Goal: Task Accomplishment & Management: Manage account settings

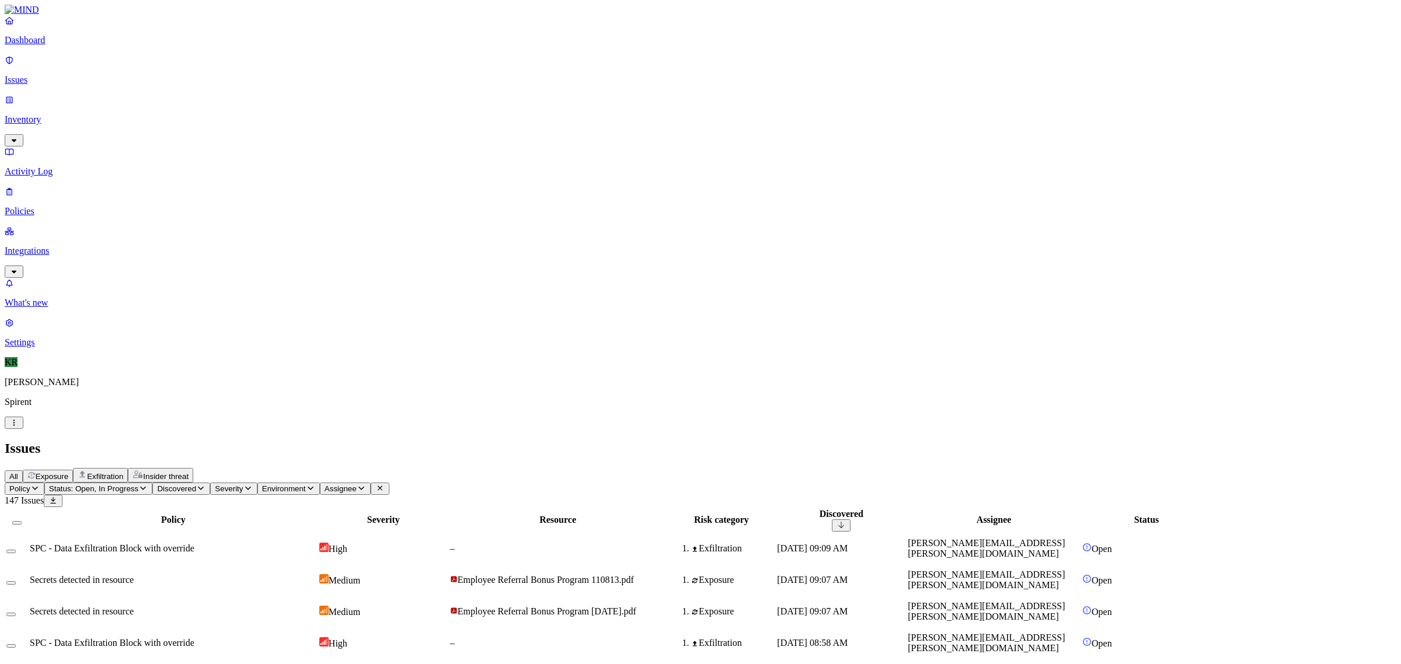
click at [357, 484] on span "Assignee" at bounding box center [340, 488] width 32 height 9
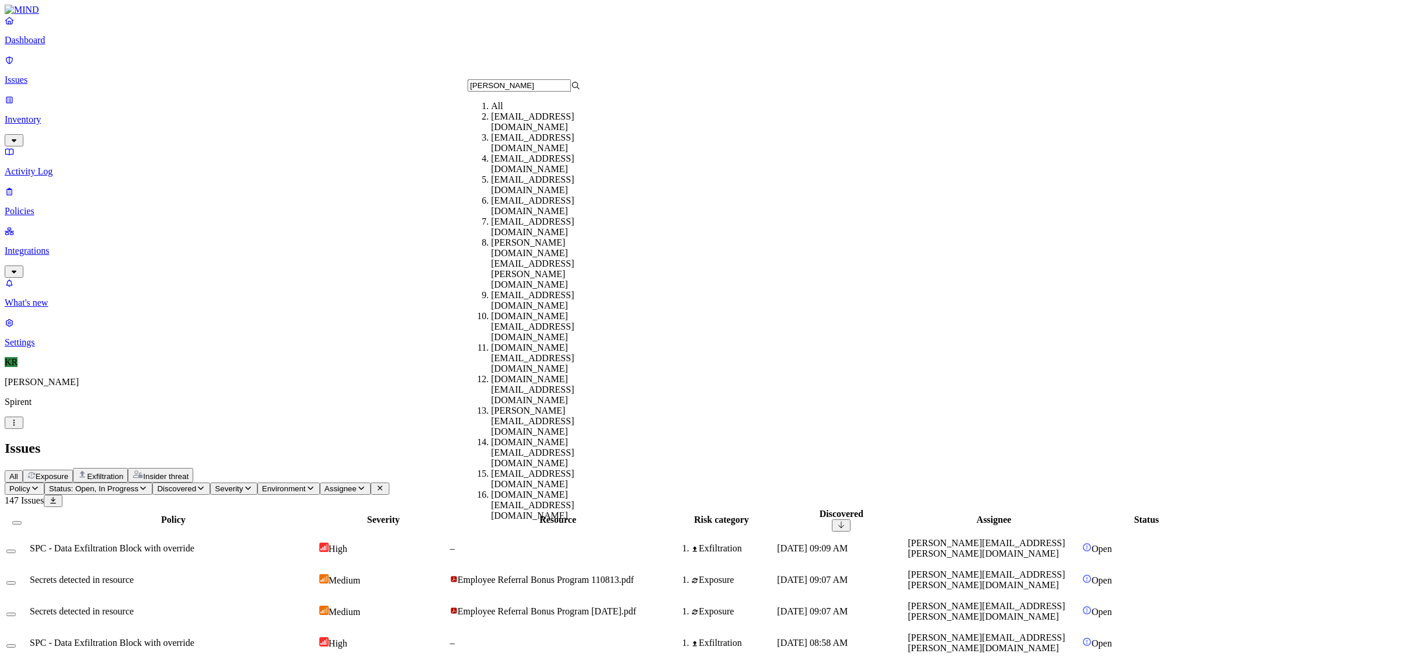
type input "[PERSON_NAME]"
click at [500, 228] on div "[EMAIL_ADDRESS][DOMAIN_NAME]" at bounding box center [547, 227] width 113 height 21
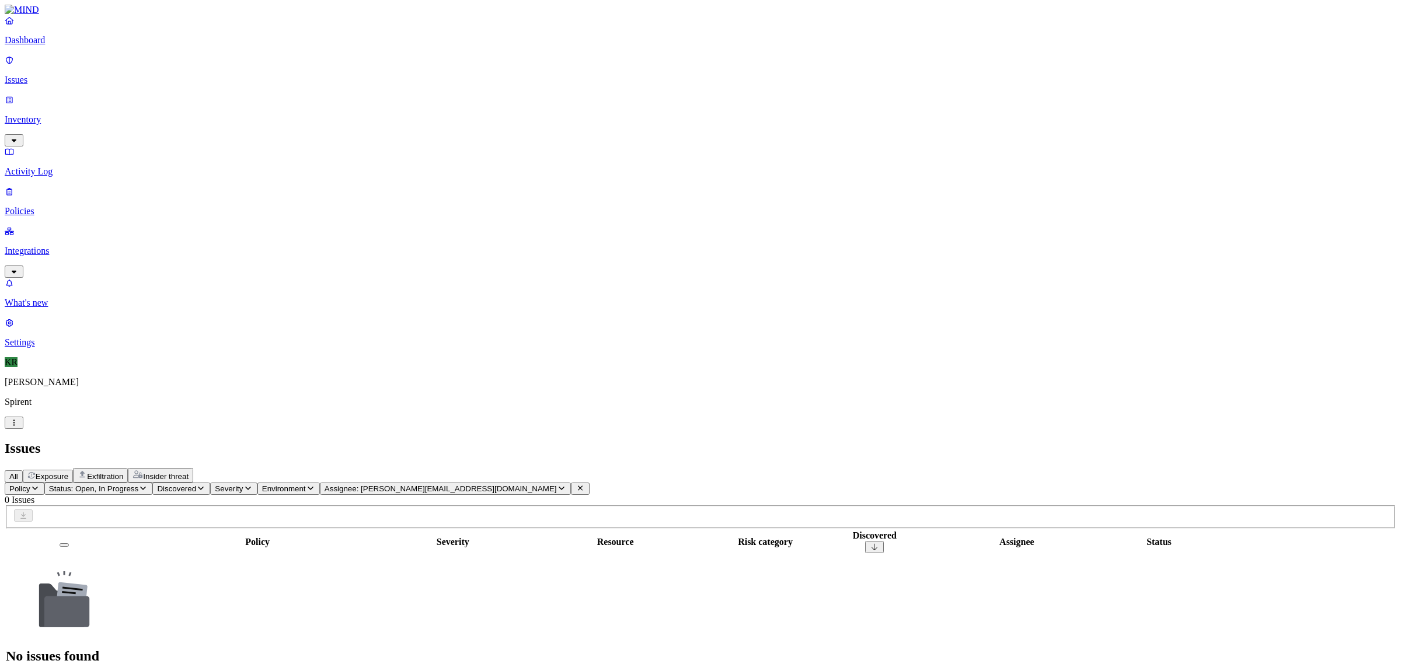
click at [41, 114] on p "Inventory" at bounding box center [700, 119] width 1391 height 11
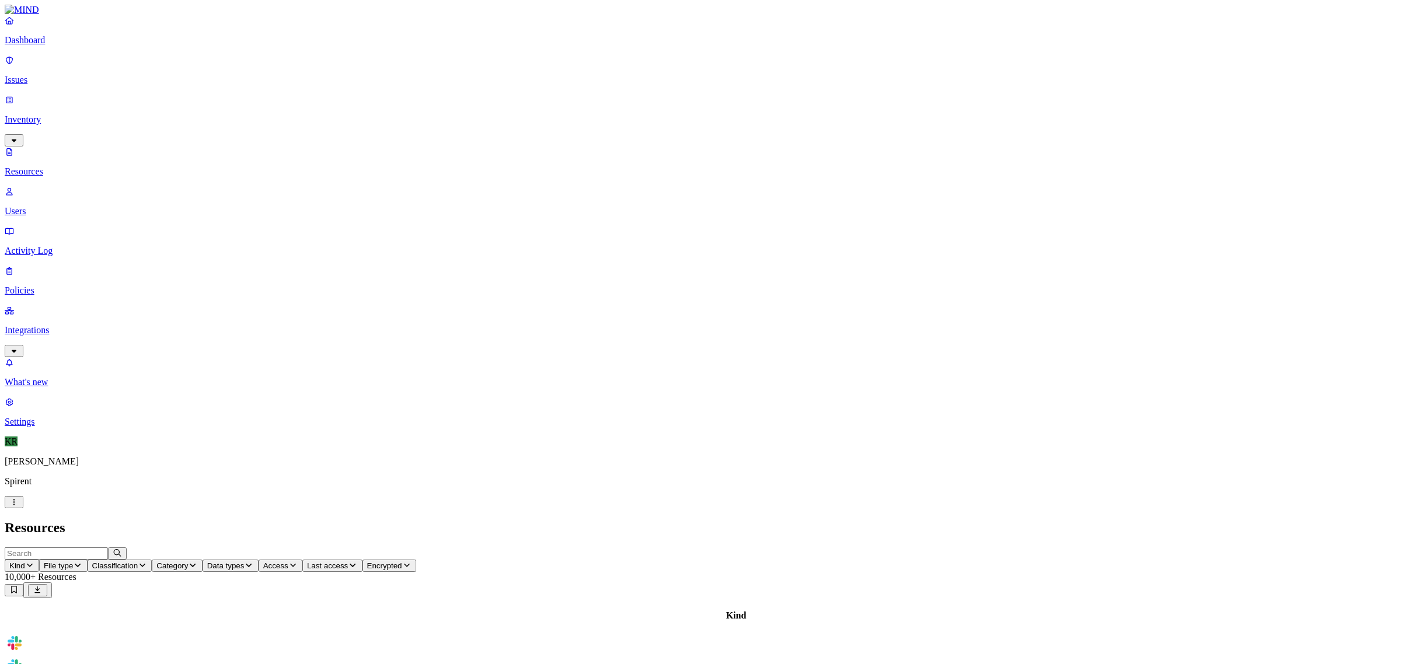
click at [51, 206] on p "Users" at bounding box center [700, 211] width 1391 height 11
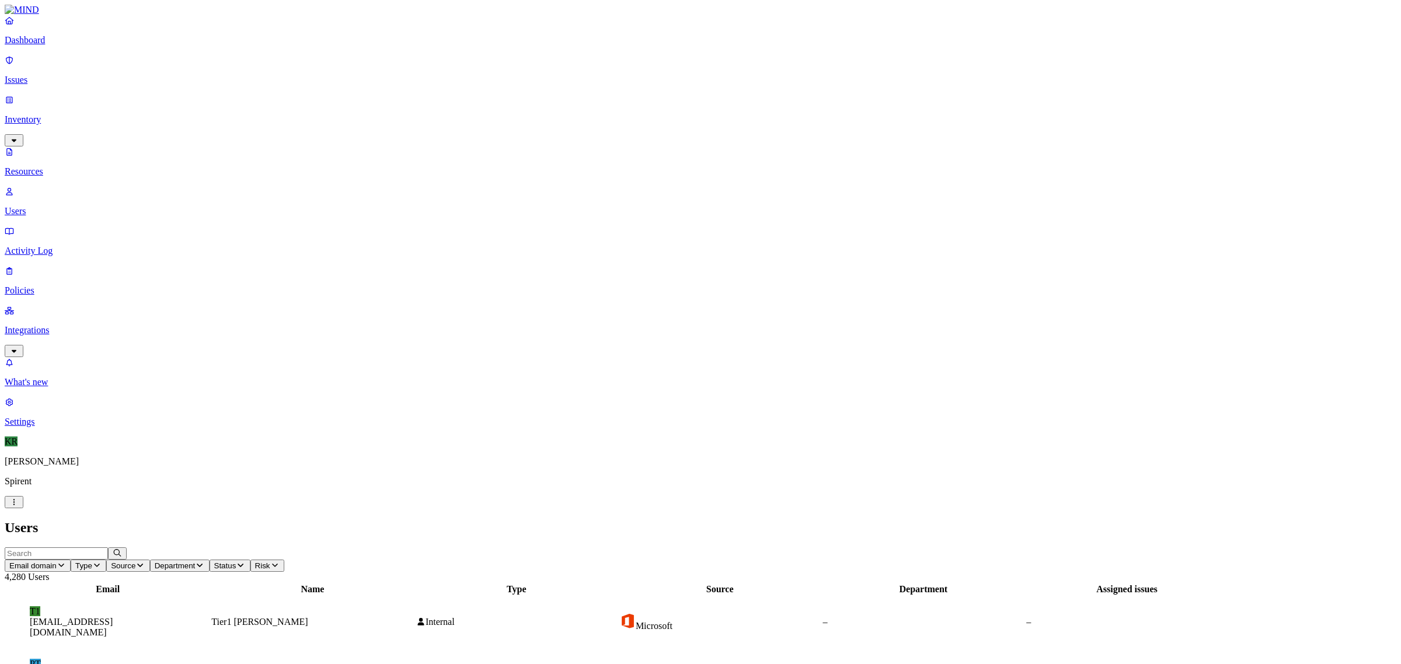
click at [108, 547] on input "text" at bounding box center [56, 553] width 103 height 12
type input "xiaohuan"
click at [122, 549] on icon "button" at bounding box center [117, 553] width 9 height 8
click at [36, 75] on p "Issues" at bounding box center [700, 80] width 1391 height 11
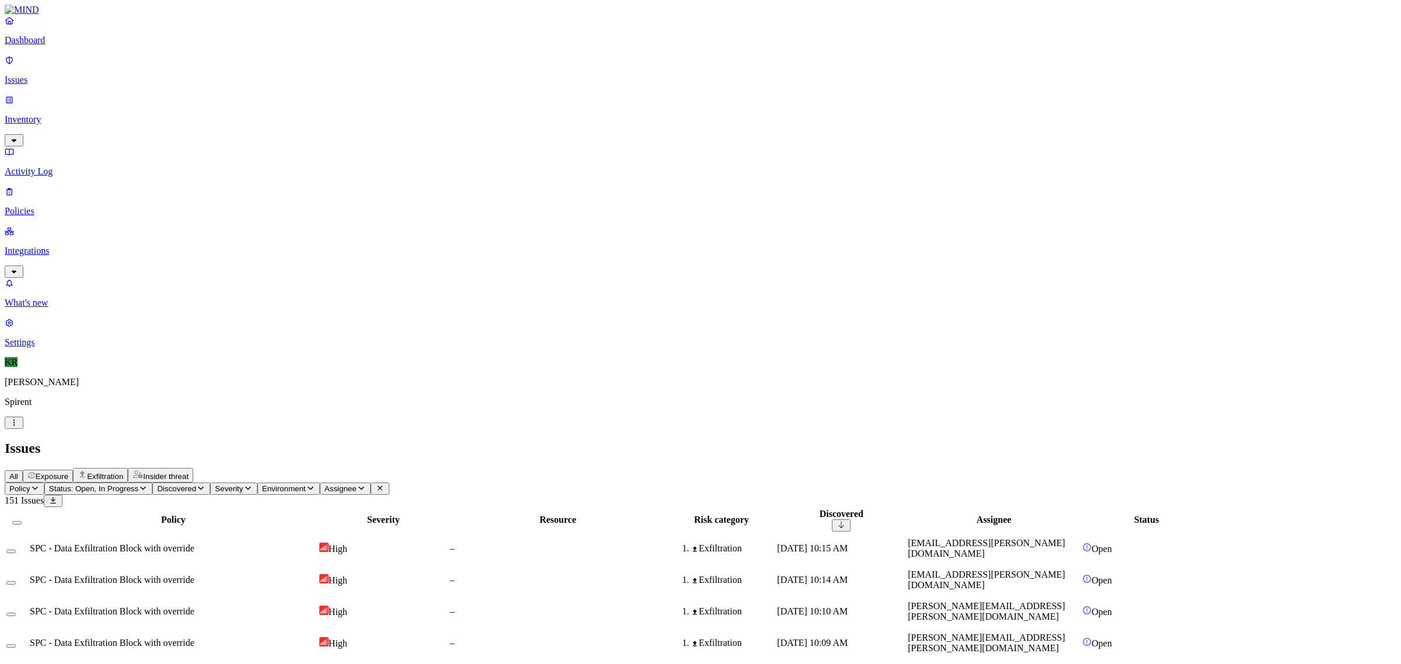
click at [138, 484] on span "Status: Open, In Progress" at bounding box center [93, 488] width 89 height 9
click at [212, 101] on img at bounding box center [216, 105] width 9 height 9
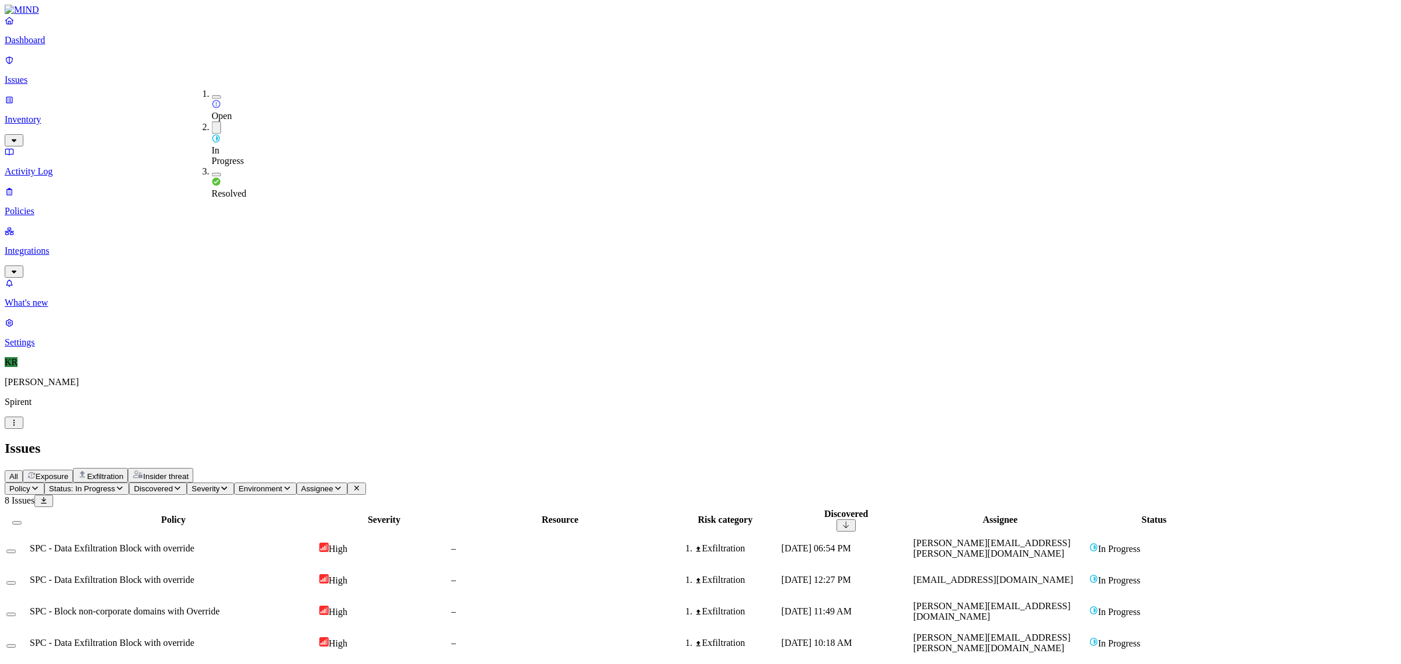
click at [212, 121] on button "button" at bounding box center [216, 127] width 9 height 12
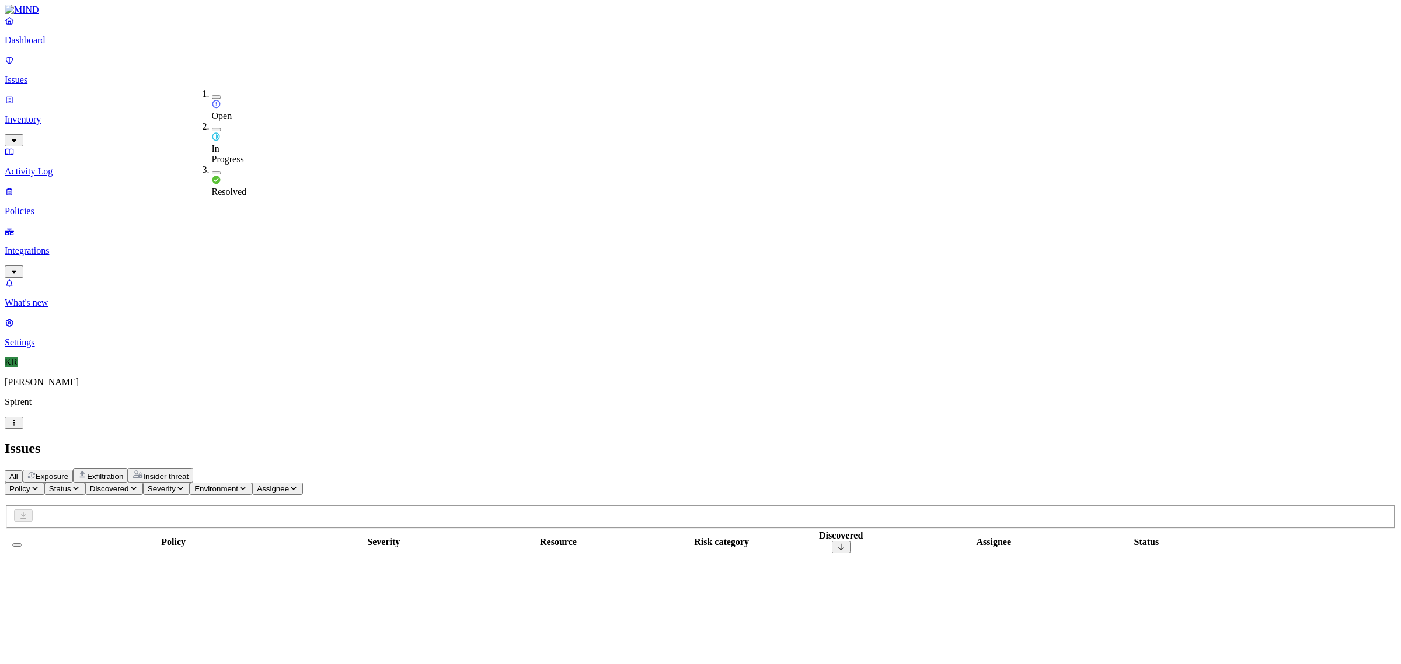
click at [212, 96] on div "Open" at bounding box center [212, 105] width 0 height 33
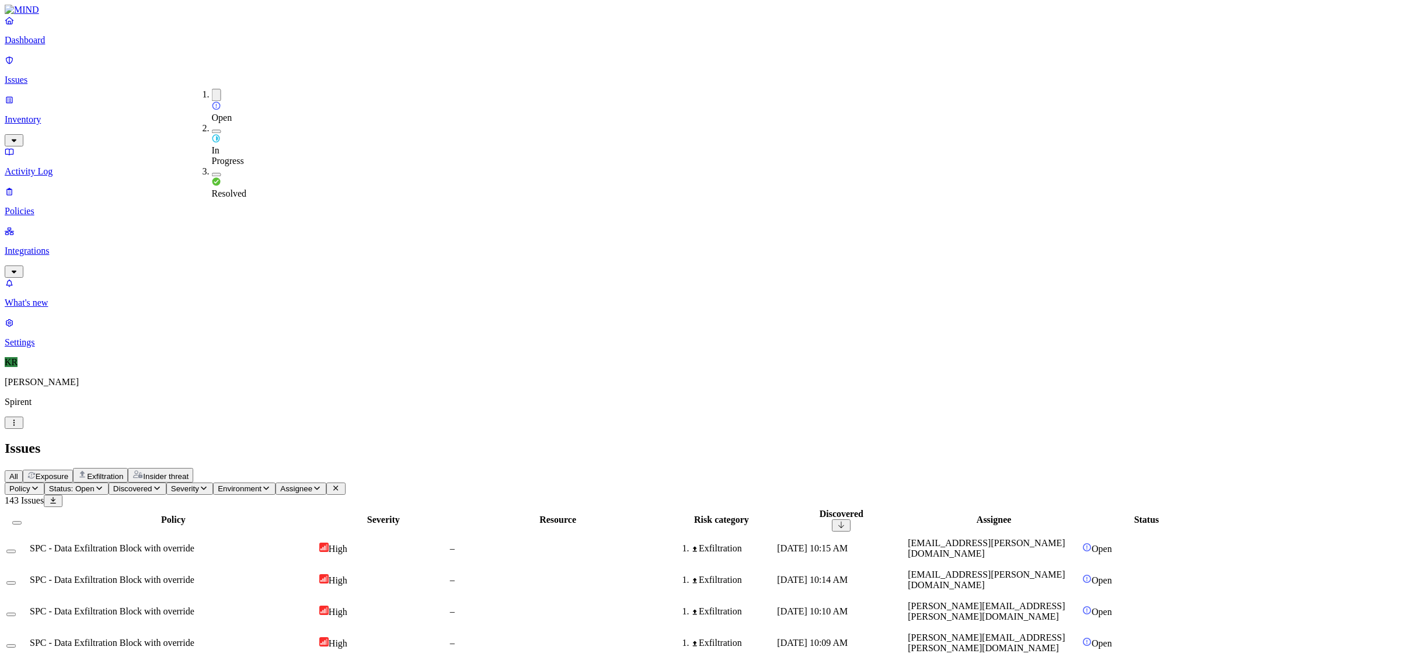
click at [432, 441] on header "Issues All Exposure Exfiltration Insider threat" at bounding box center [700, 462] width 1391 height 42
drag, startPoint x: 362, startPoint y: 41, endPoint x: 348, endPoint y: 51, distance: 18.0
click at [188, 472] on span "Insider threat" at bounding box center [166, 476] width 46 height 9
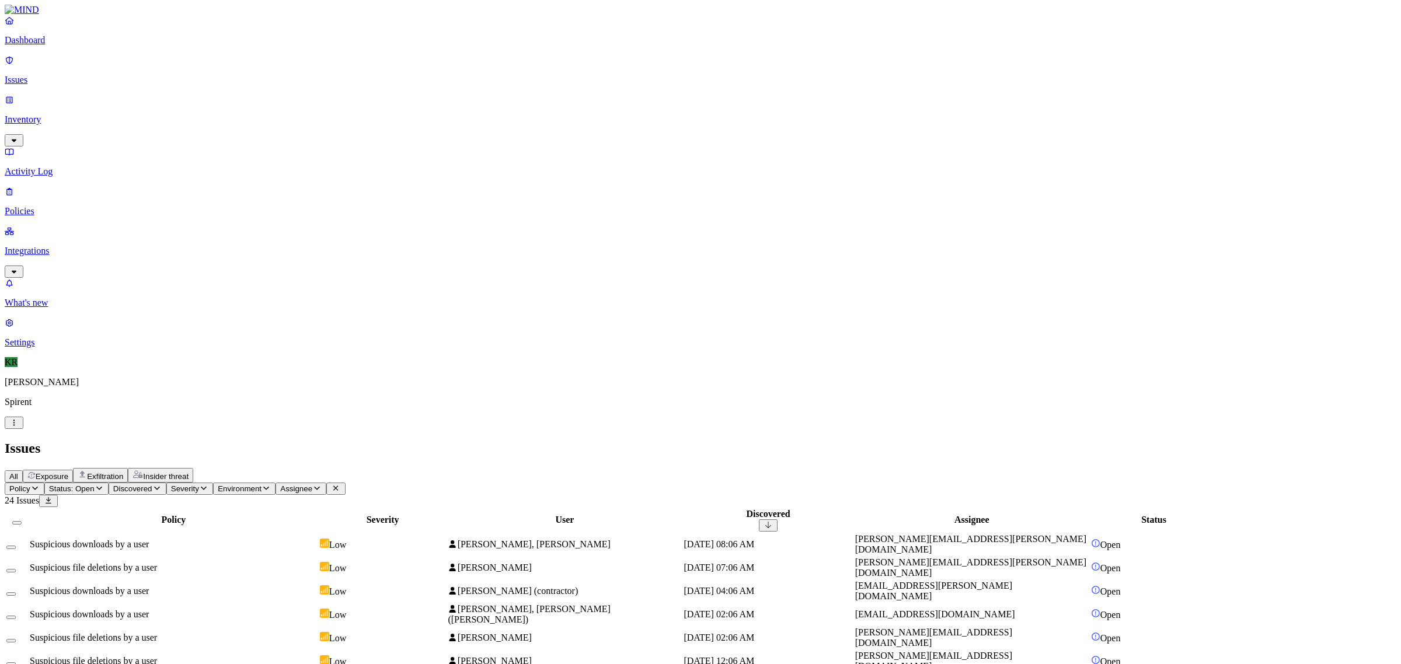
scroll to position [18, 0]
click at [318, 533] on td "Suspicious downloads by a user" at bounding box center [173, 544] width 289 height 22
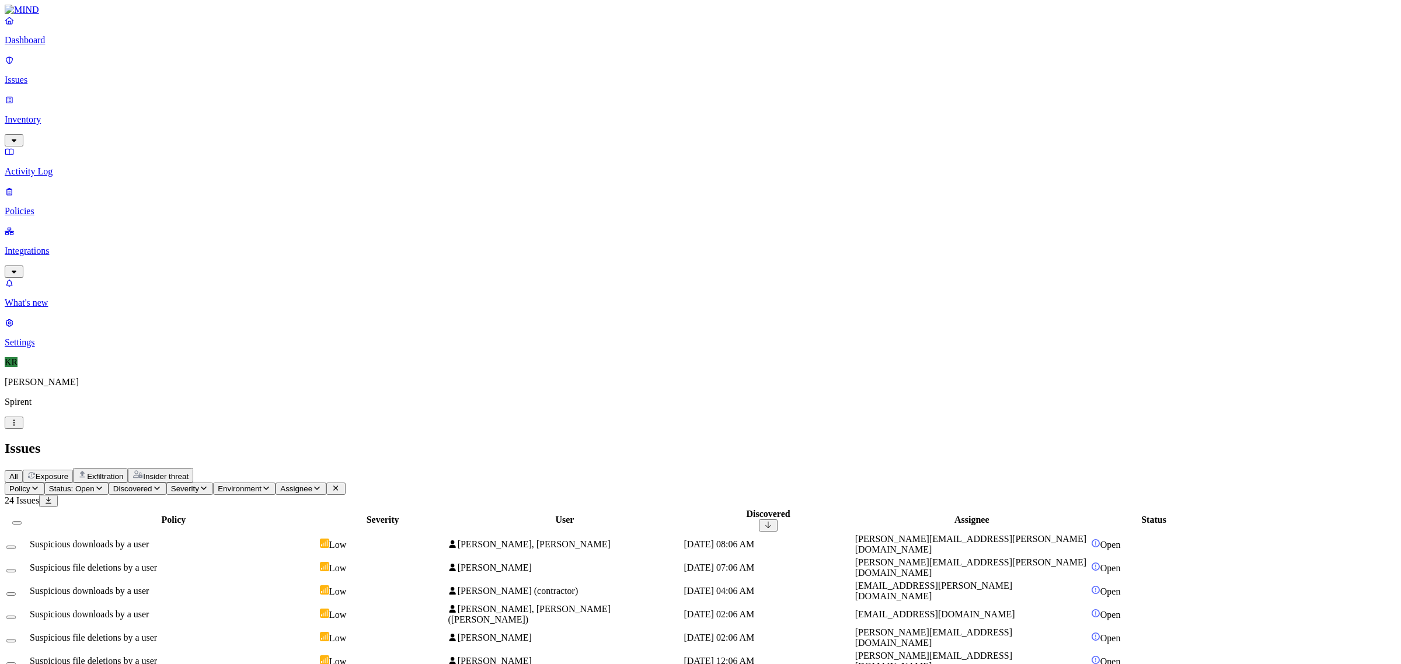
click at [22, 521] on button "Select all" at bounding box center [16, 523] width 9 height 4
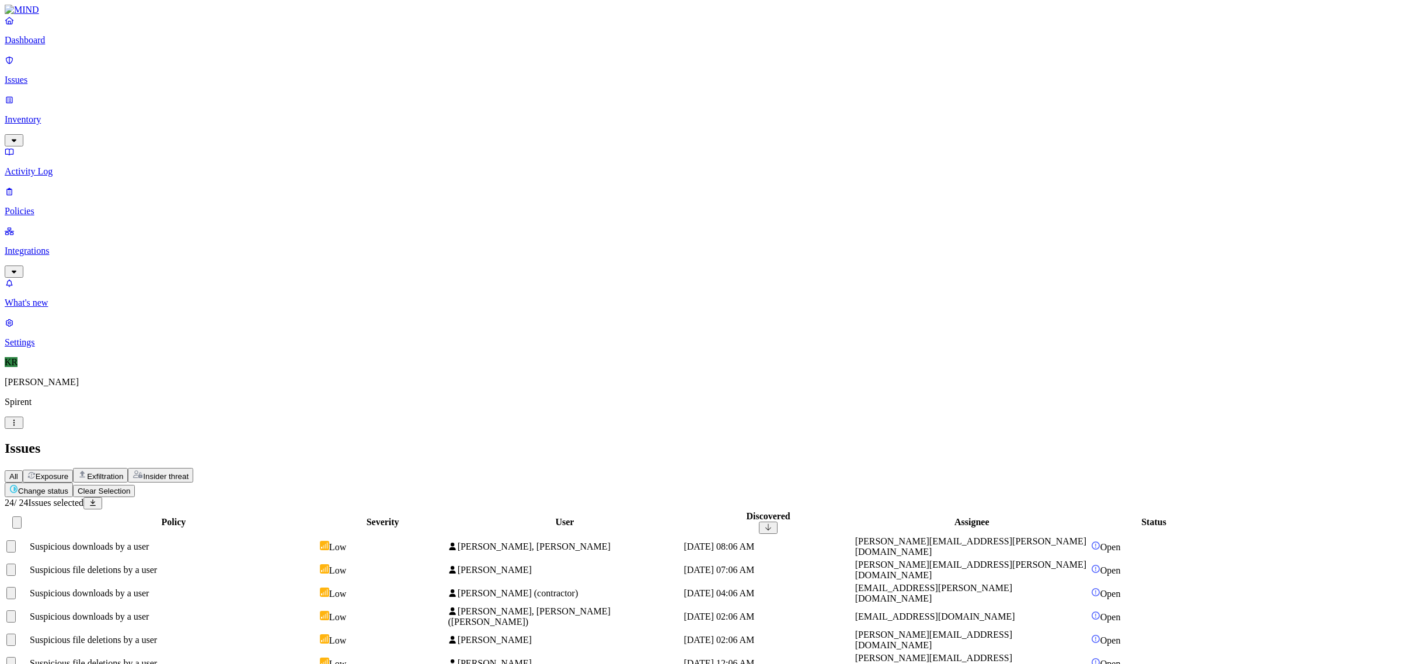
scroll to position [18, 0]
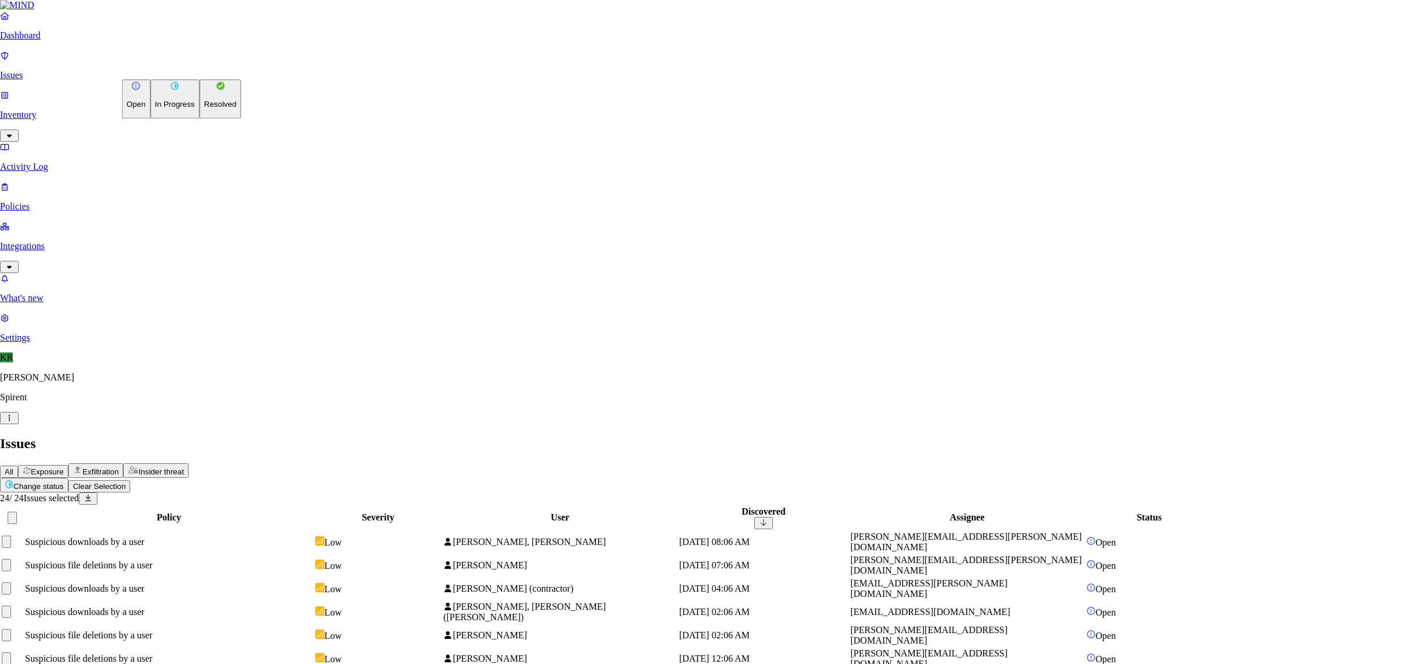
click at [68, 478] on button "Change status" at bounding box center [34, 485] width 68 height 15
click at [200, 118] on button "Resolved" at bounding box center [221, 98] width 42 height 39
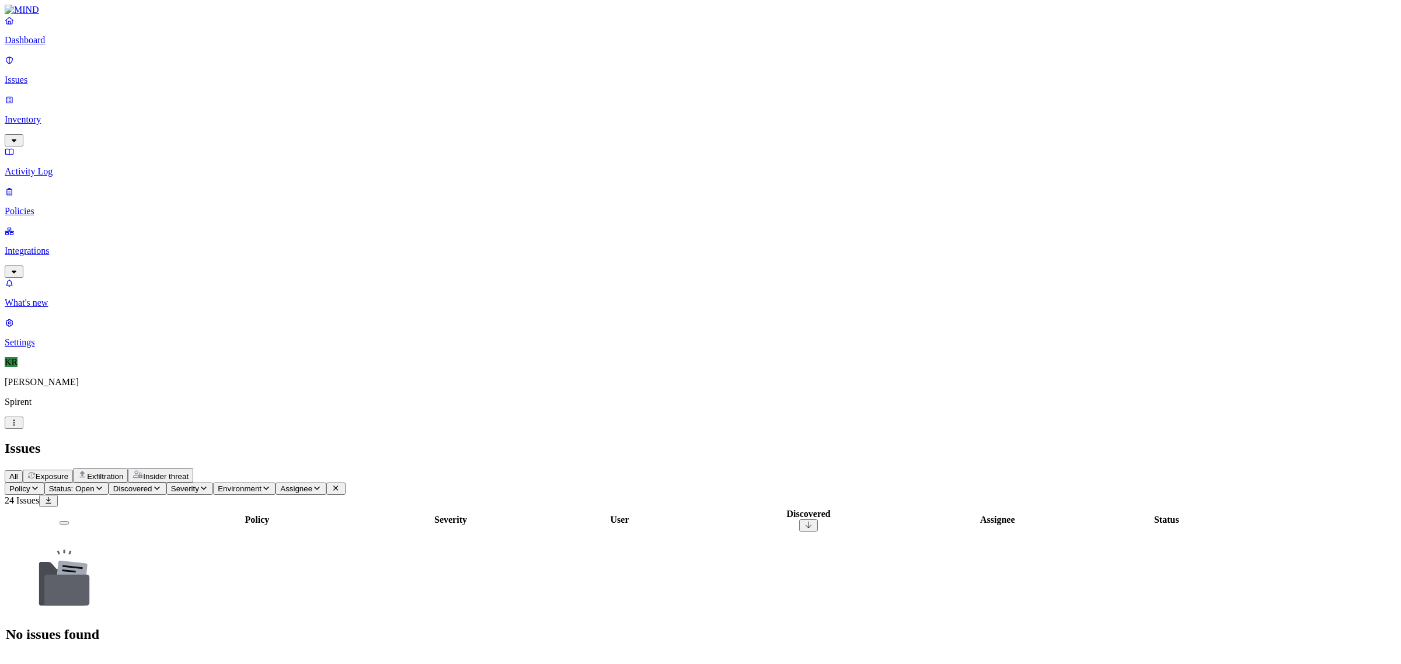
click at [68, 472] on span "Exposure" at bounding box center [52, 476] width 33 height 9
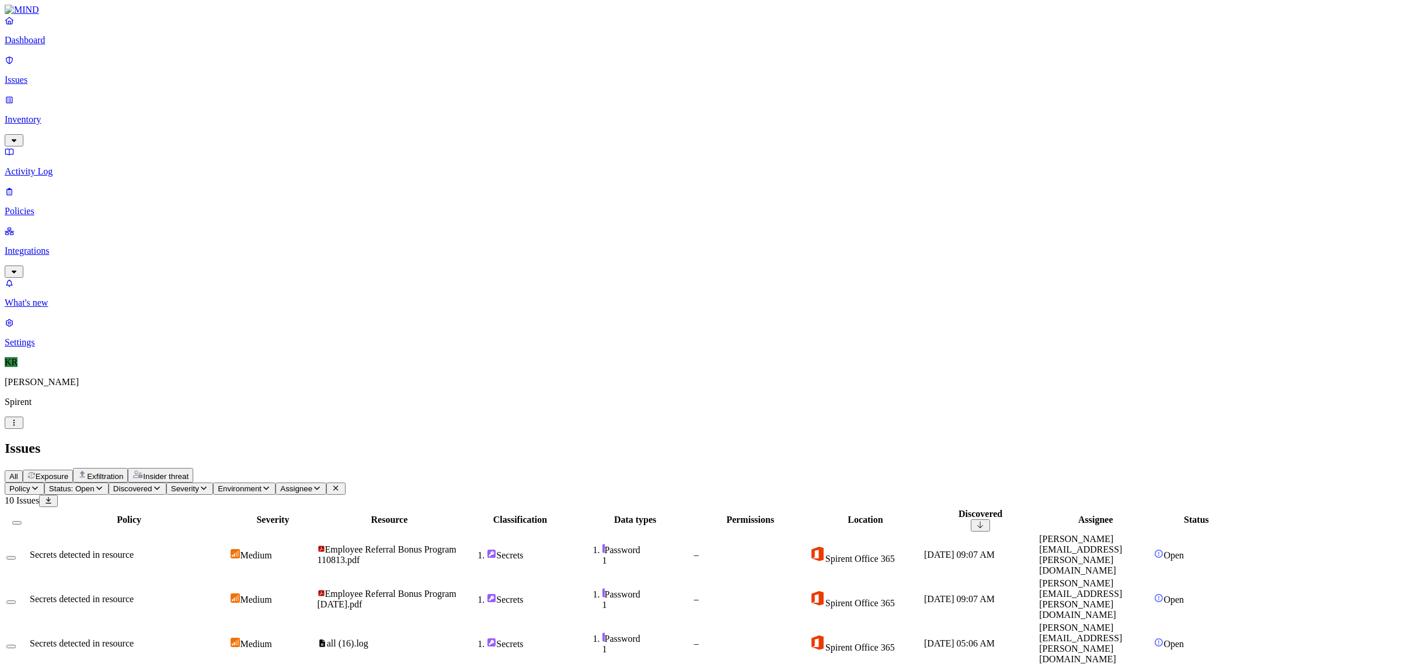
click at [22, 521] on button "Select all" at bounding box center [16, 523] width 9 height 4
click at [176, 67] on html "Dashboard Issues Inventory Activity Log Policies Integrations What's new 1 Sett…" at bounding box center [700, 492] width 1401 height 985
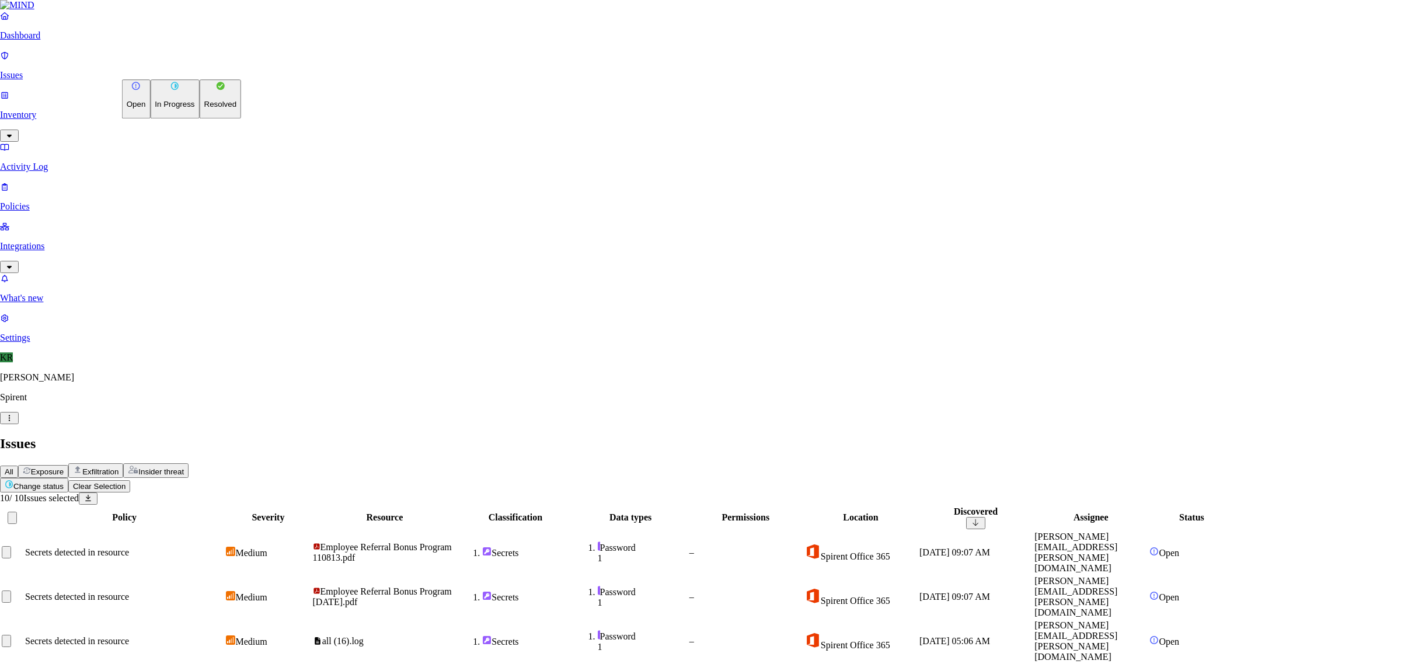
click at [204, 109] on p "Resolved" at bounding box center [220, 104] width 33 height 9
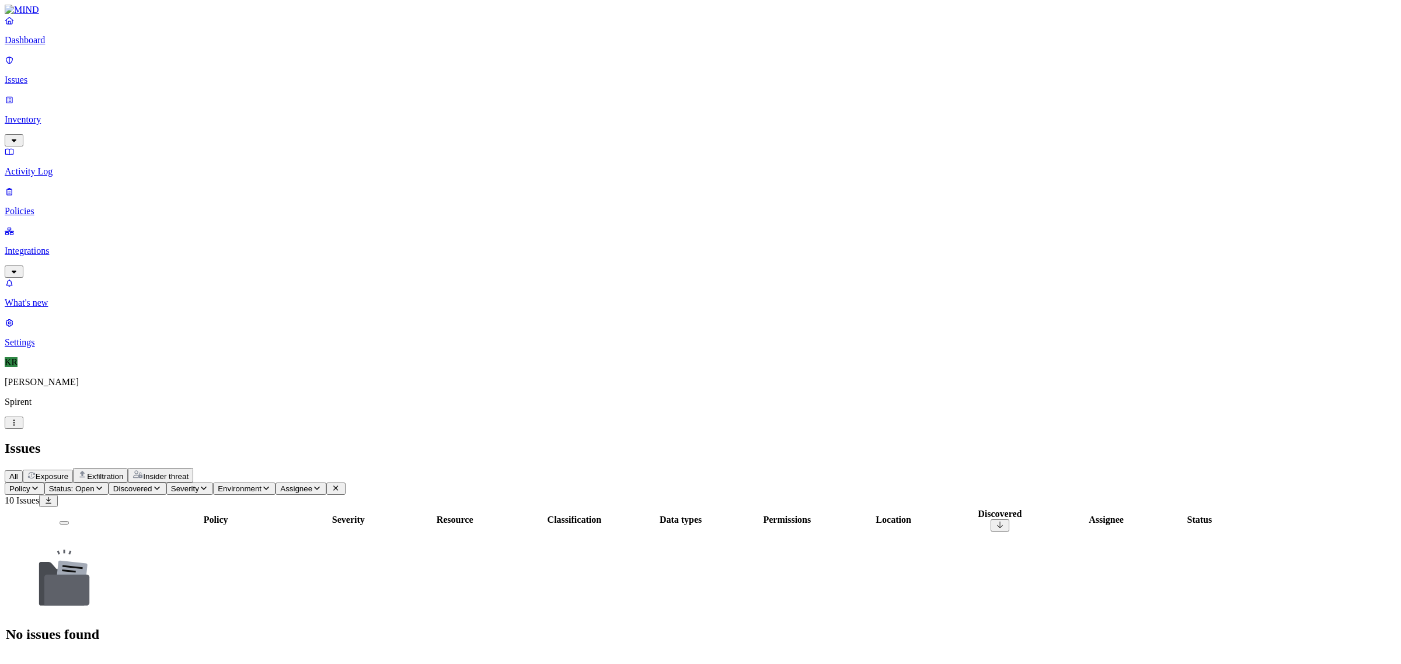
click at [34, 46] on p "Dashboard" at bounding box center [700, 40] width 1391 height 11
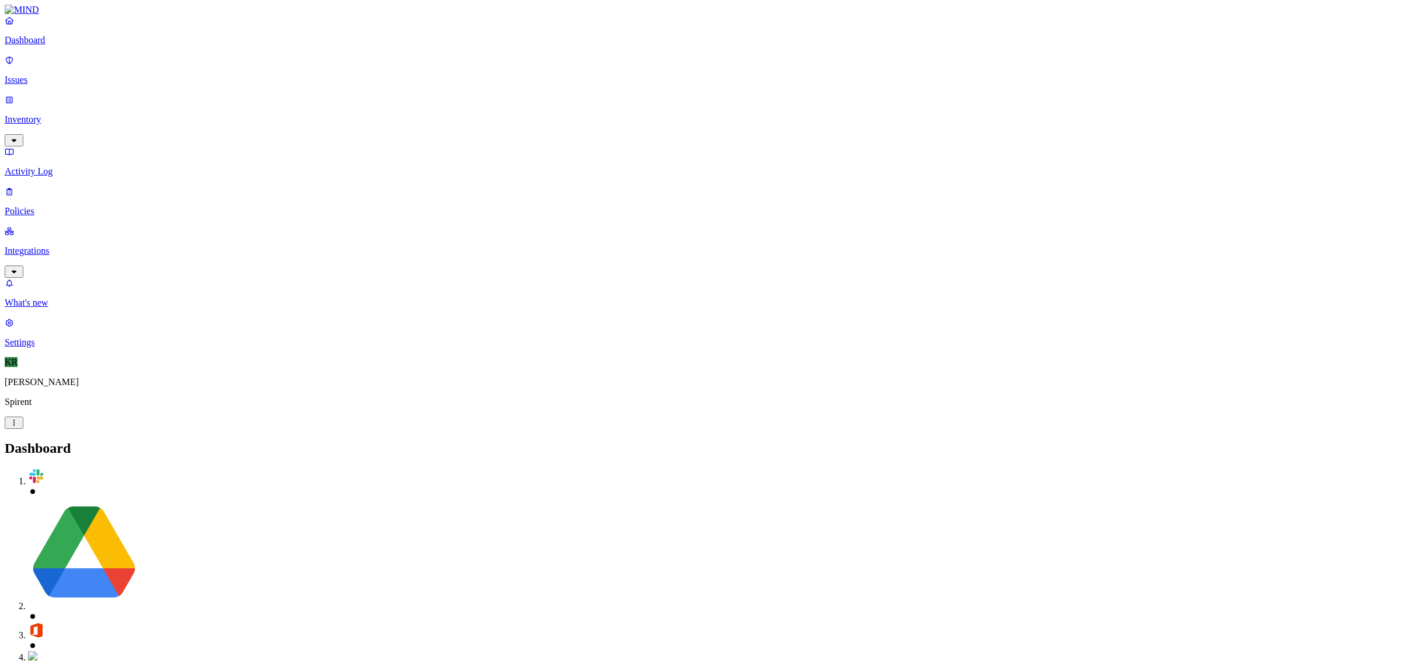
click at [45, 77] on p "Issues" at bounding box center [700, 80] width 1391 height 11
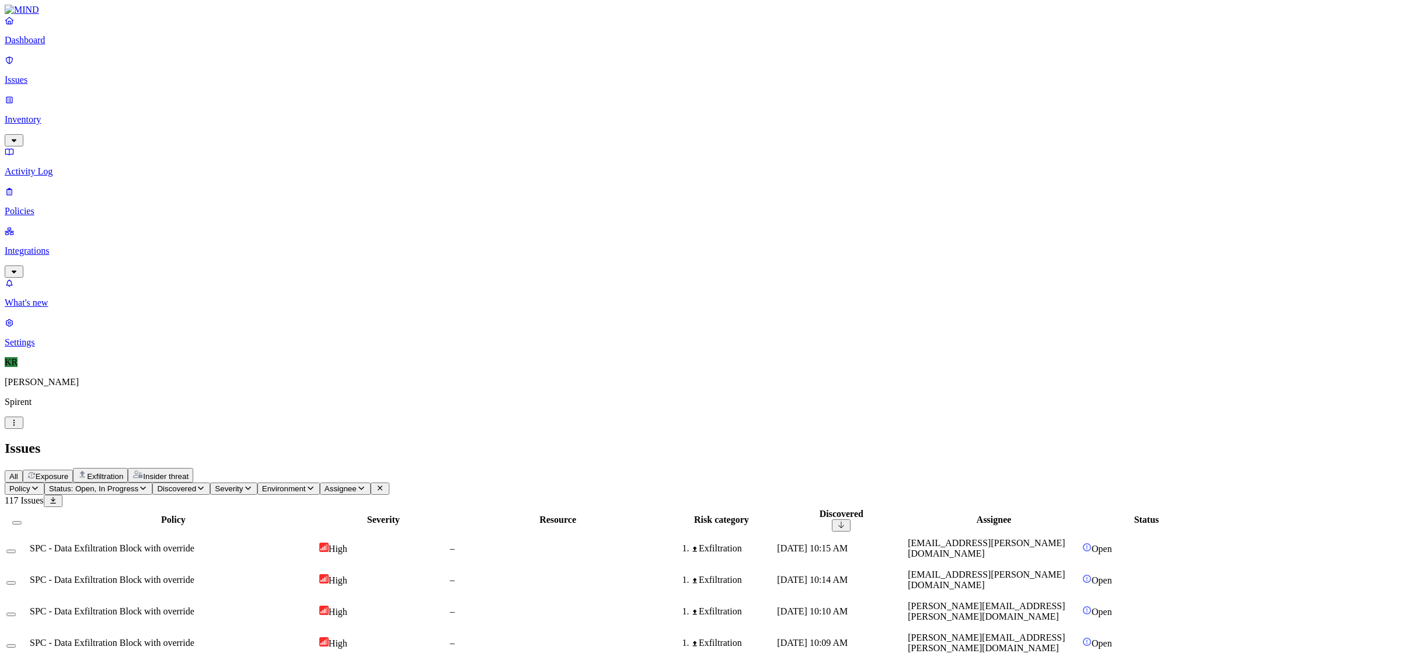
click at [123, 472] on span "Exfiltration" at bounding box center [105, 476] width 36 height 9
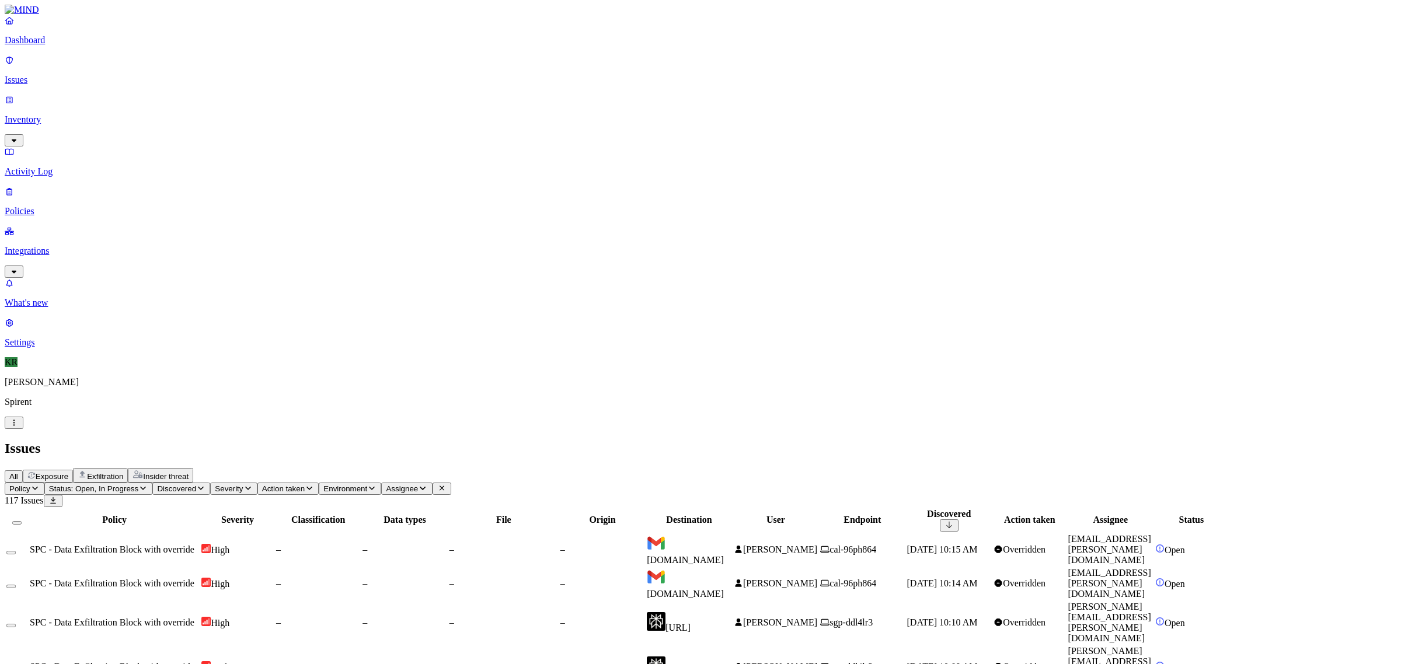
drag, startPoint x: 702, startPoint y: 95, endPoint x: 750, endPoint y: 106, distance: 49.6
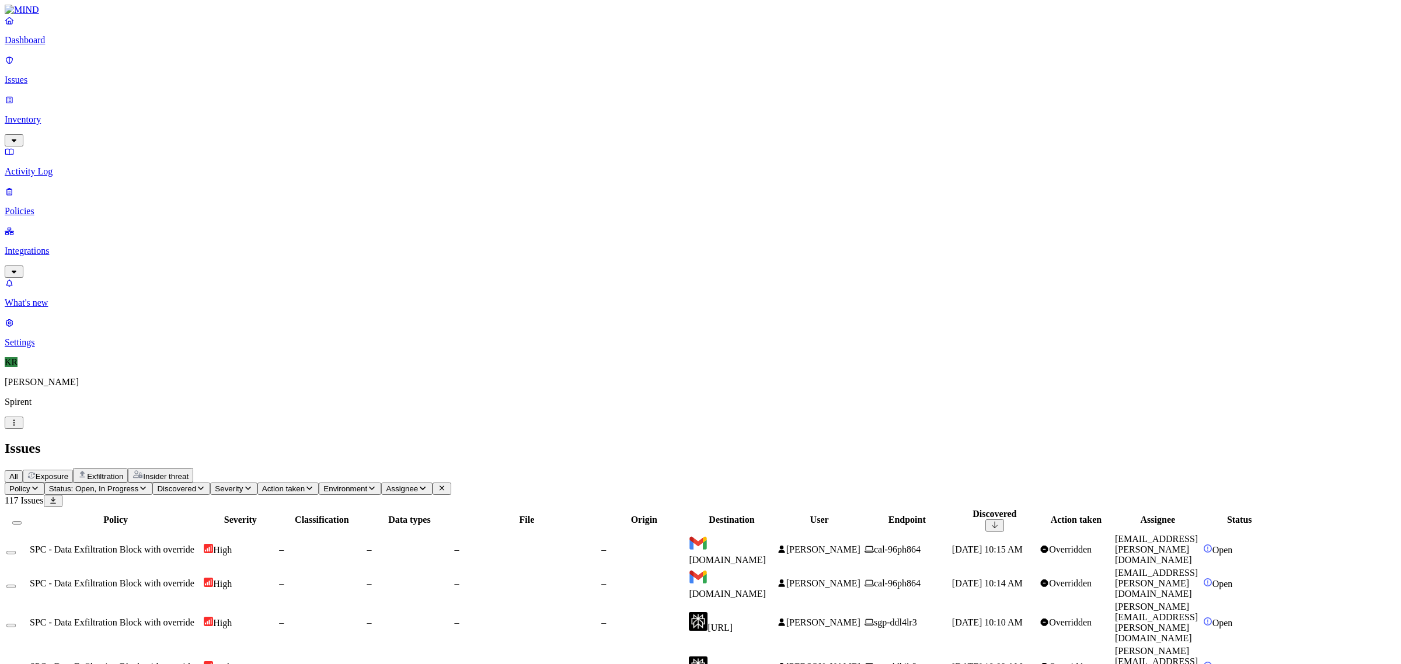
scroll to position [191, 0]
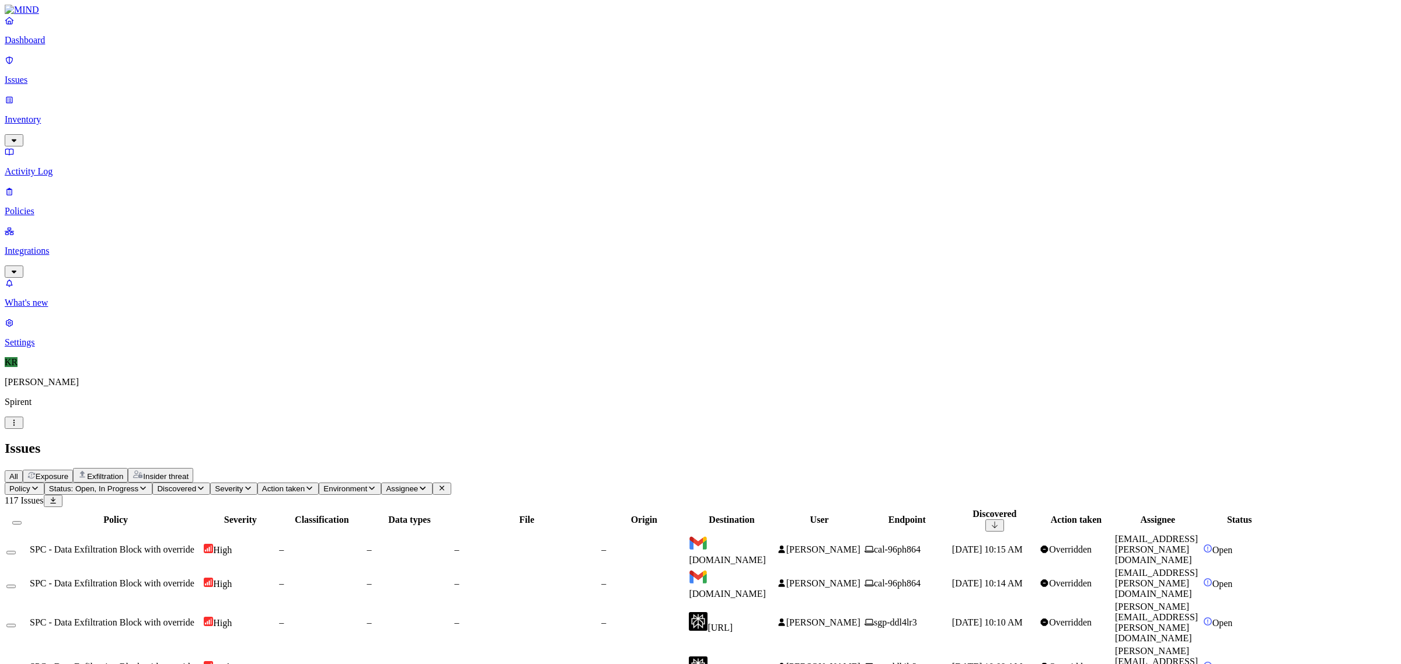
click at [774, 645] on td "[URL]" at bounding box center [731, 666] width 86 height 43
click at [766, 589] on span "[DOMAIN_NAME]" at bounding box center [727, 594] width 77 height 10
click at [22, 521] on button "Select all" at bounding box center [16, 523] width 9 height 4
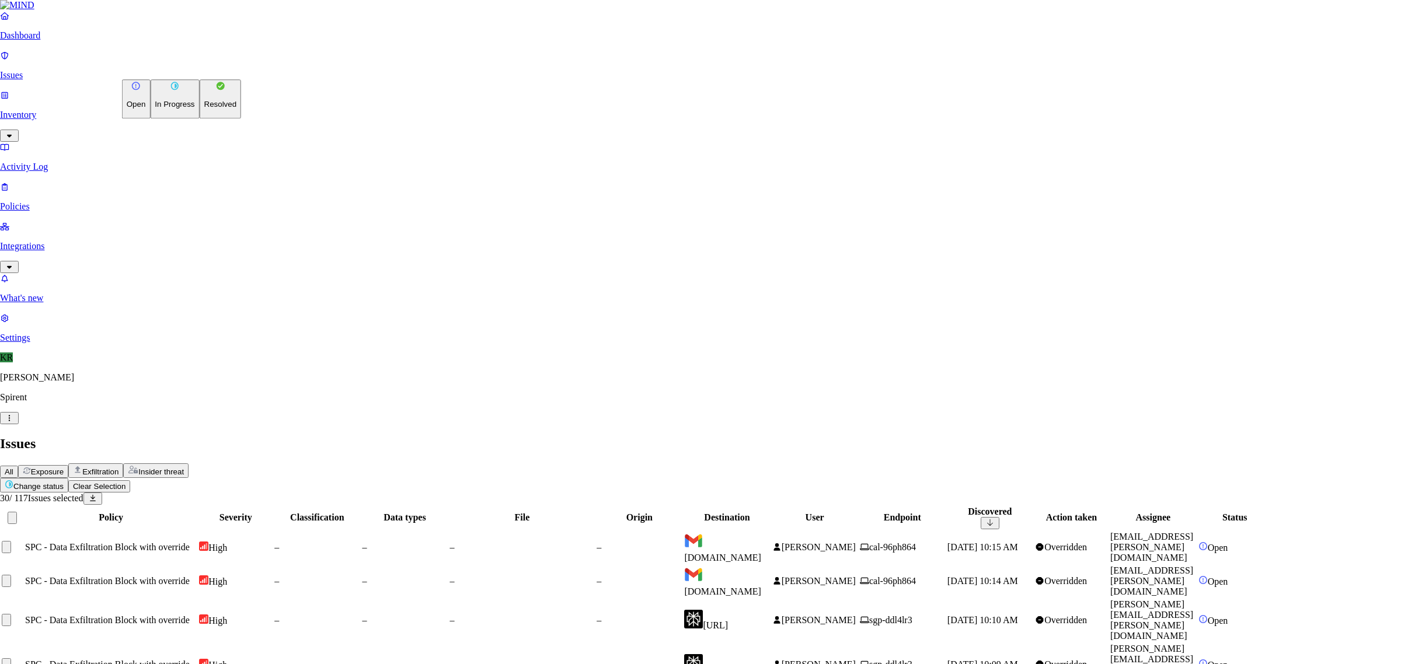
click at [204, 109] on p "Resolved" at bounding box center [220, 104] width 33 height 9
